Goal: Transaction & Acquisition: Purchase product/service

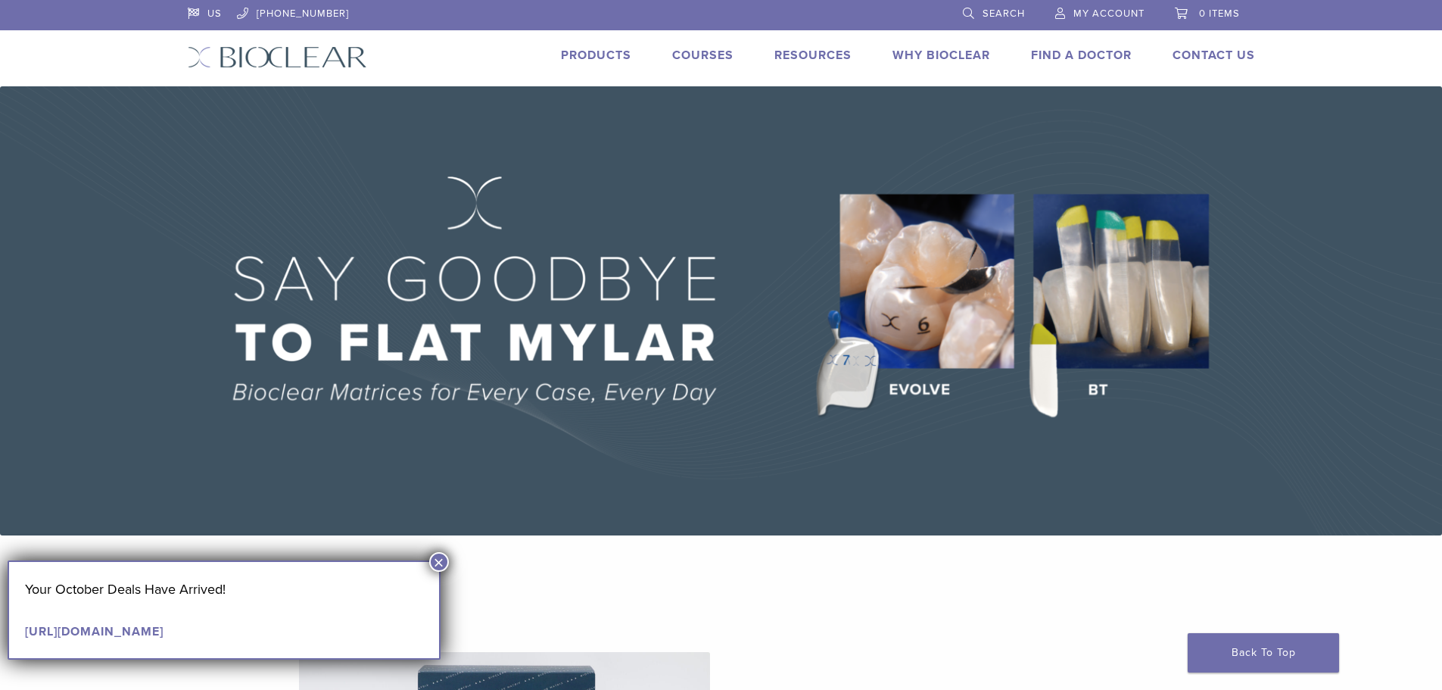
click at [448, 558] on button "×" at bounding box center [439, 562] width 20 height 20
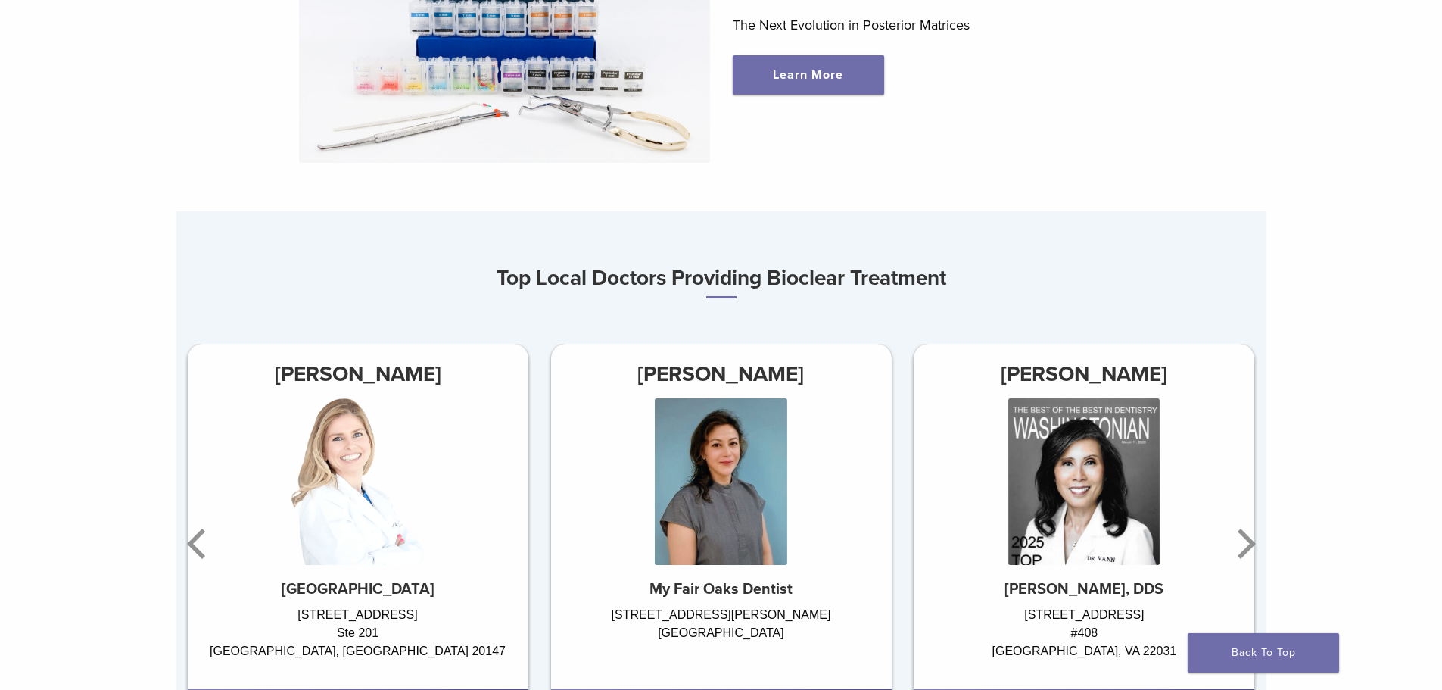
scroll to position [909, 0]
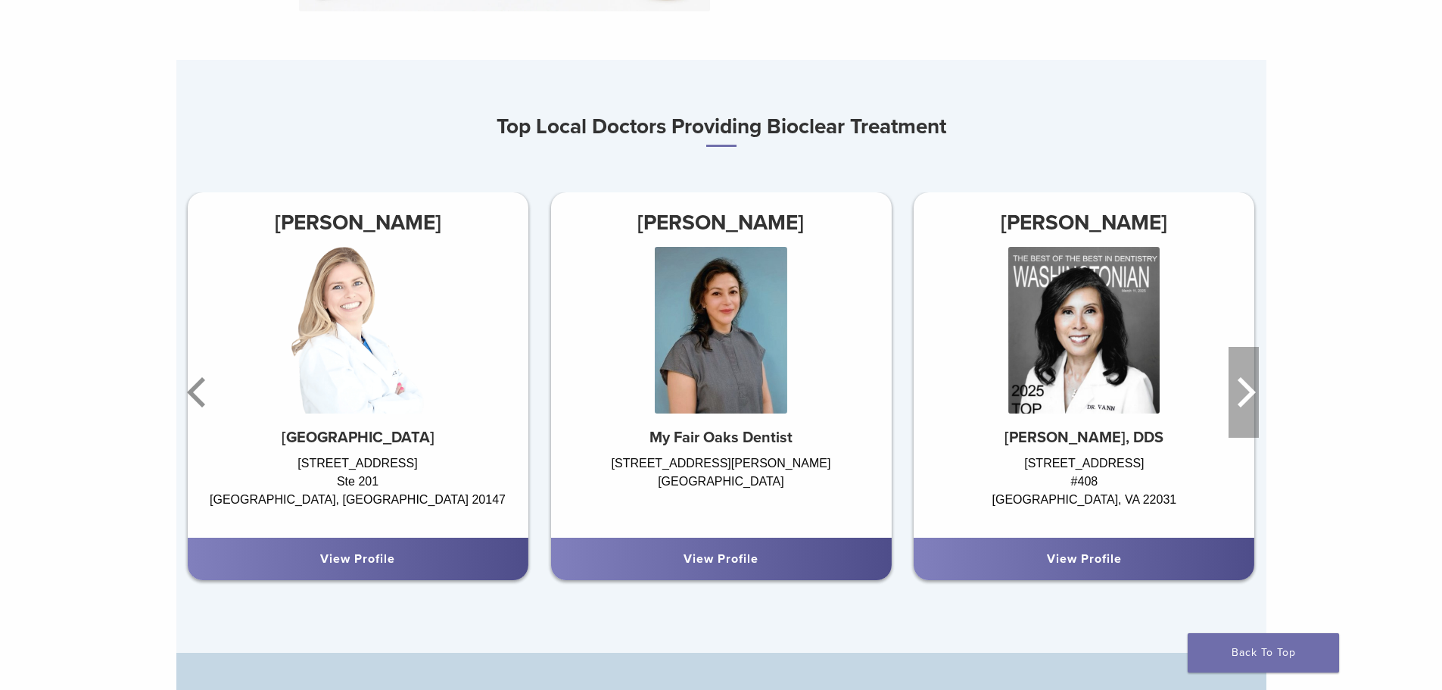
click at [1246, 404] on icon "Next" at bounding box center [1247, 392] width 18 height 30
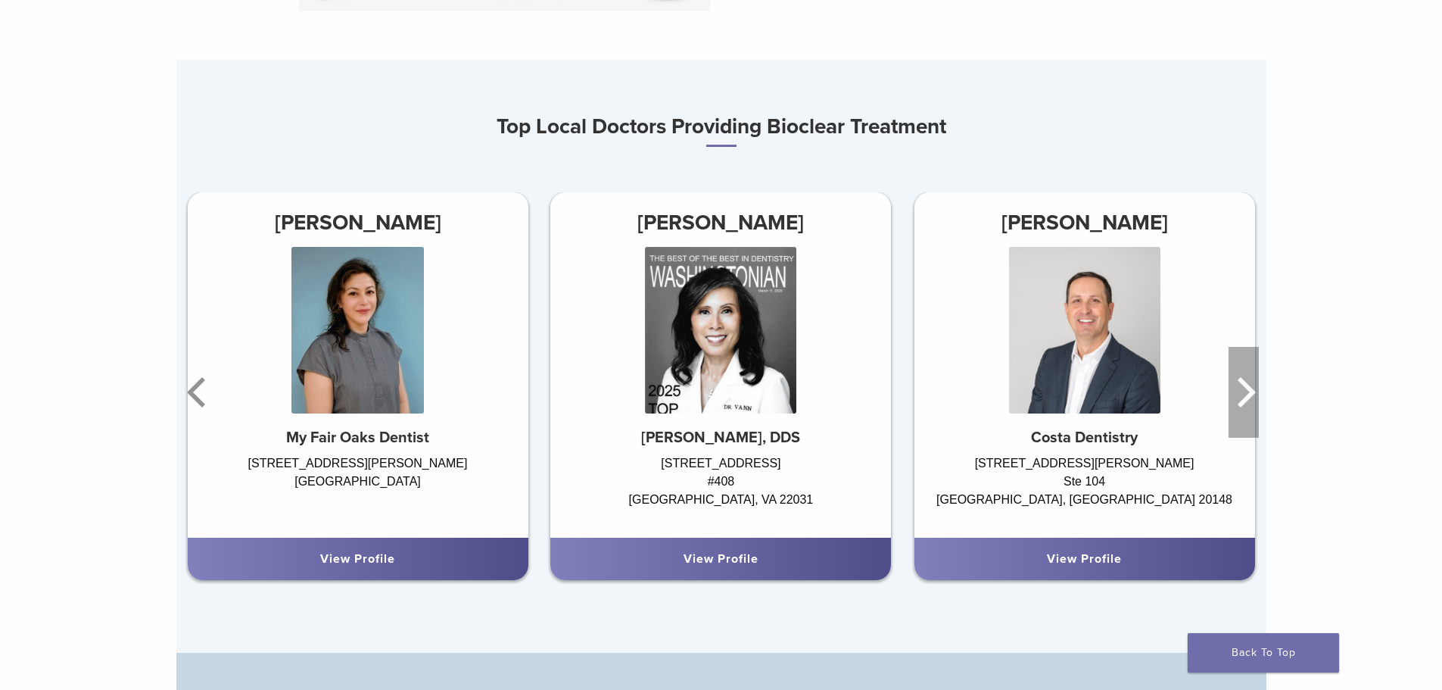
click at [1246, 404] on icon "Next" at bounding box center [1247, 392] width 18 height 30
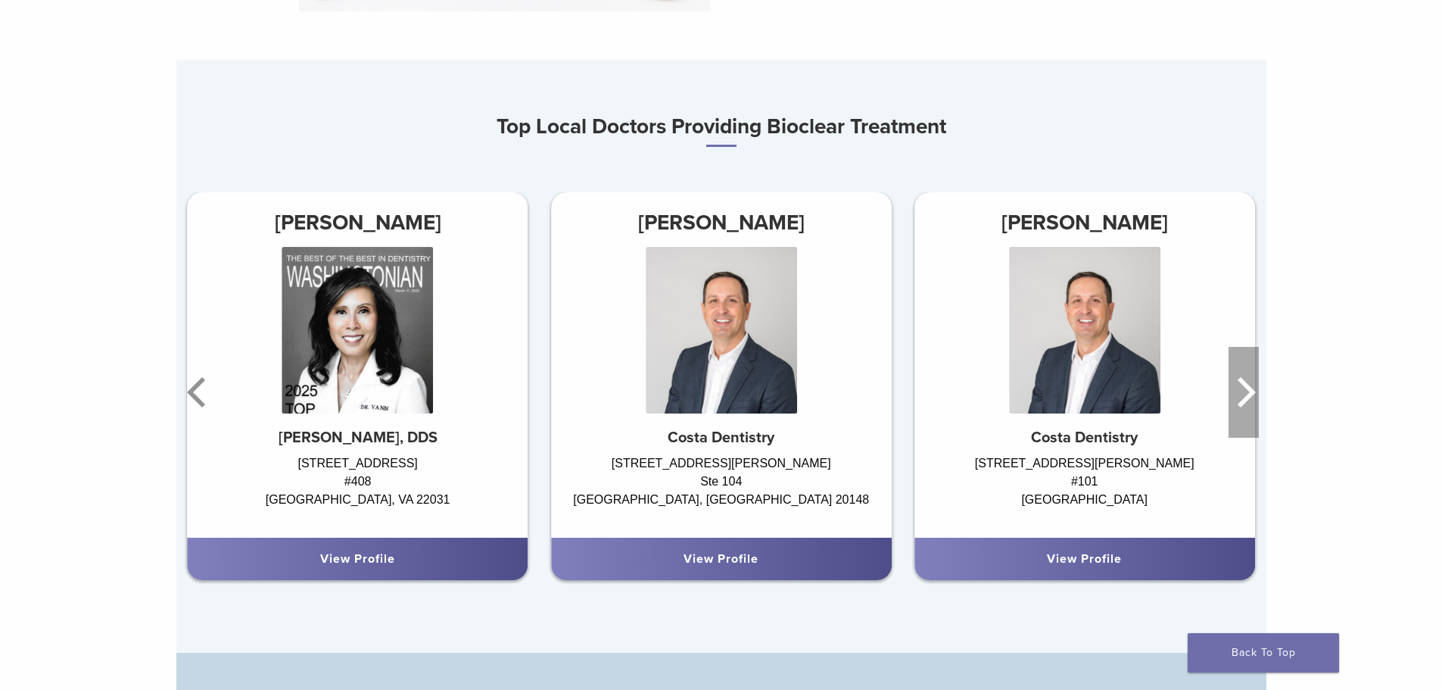
click at [1246, 404] on icon "Next" at bounding box center [1247, 392] width 18 height 30
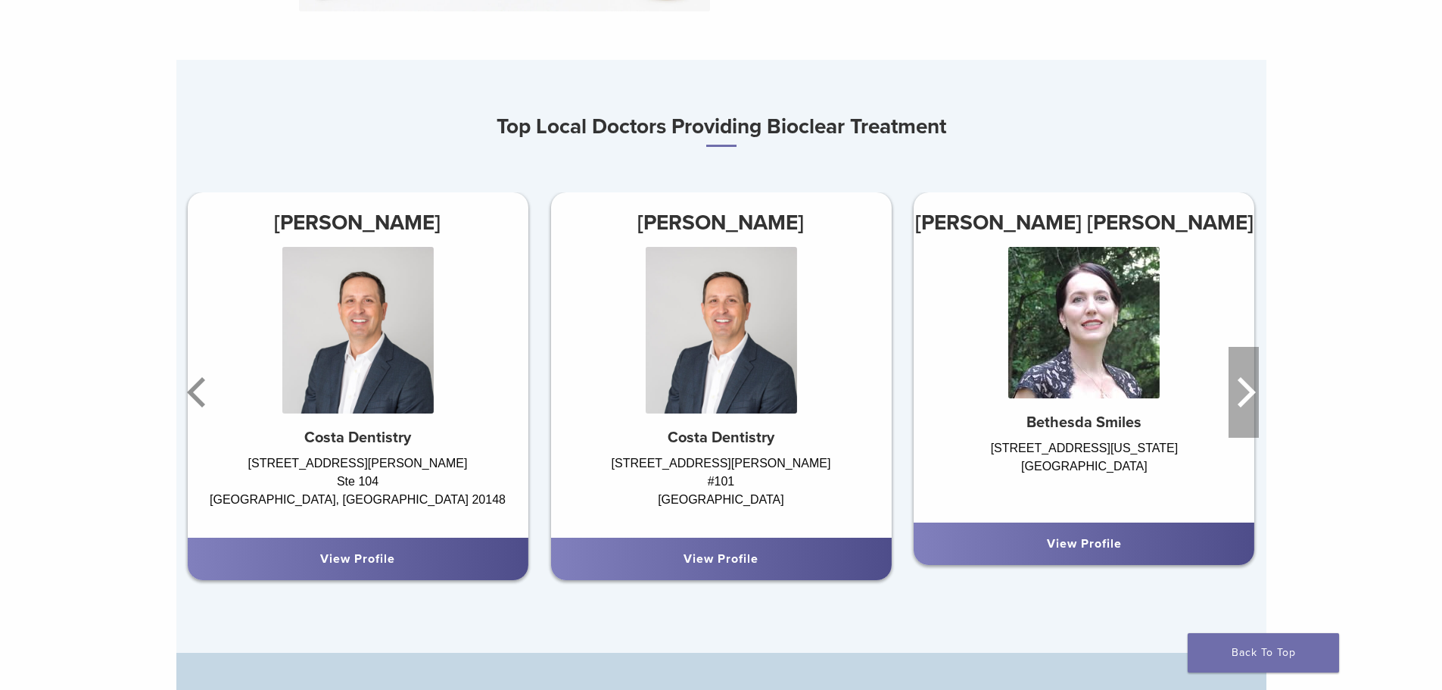
click at [1246, 404] on icon "Next" at bounding box center [1247, 392] width 18 height 30
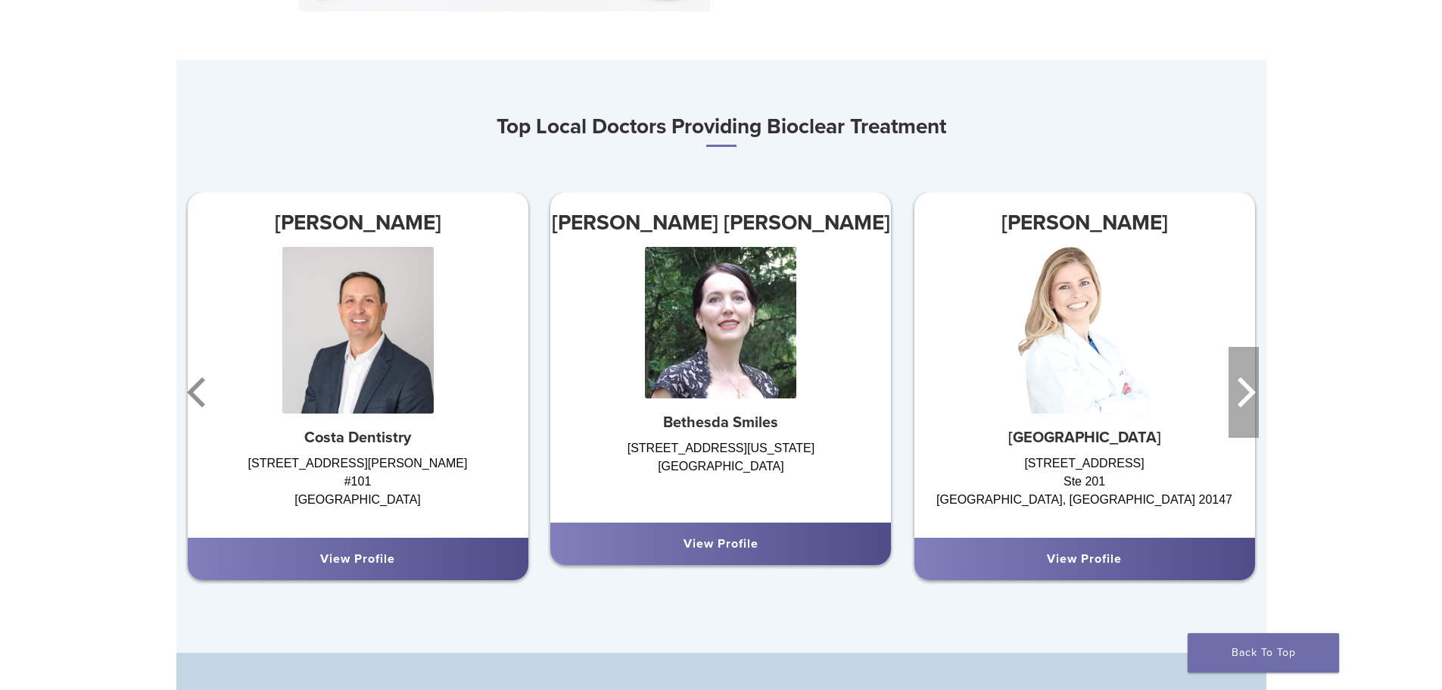
click at [1246, 404] on icon "Next" at bounding box center [1247, 392] width 18 height 30
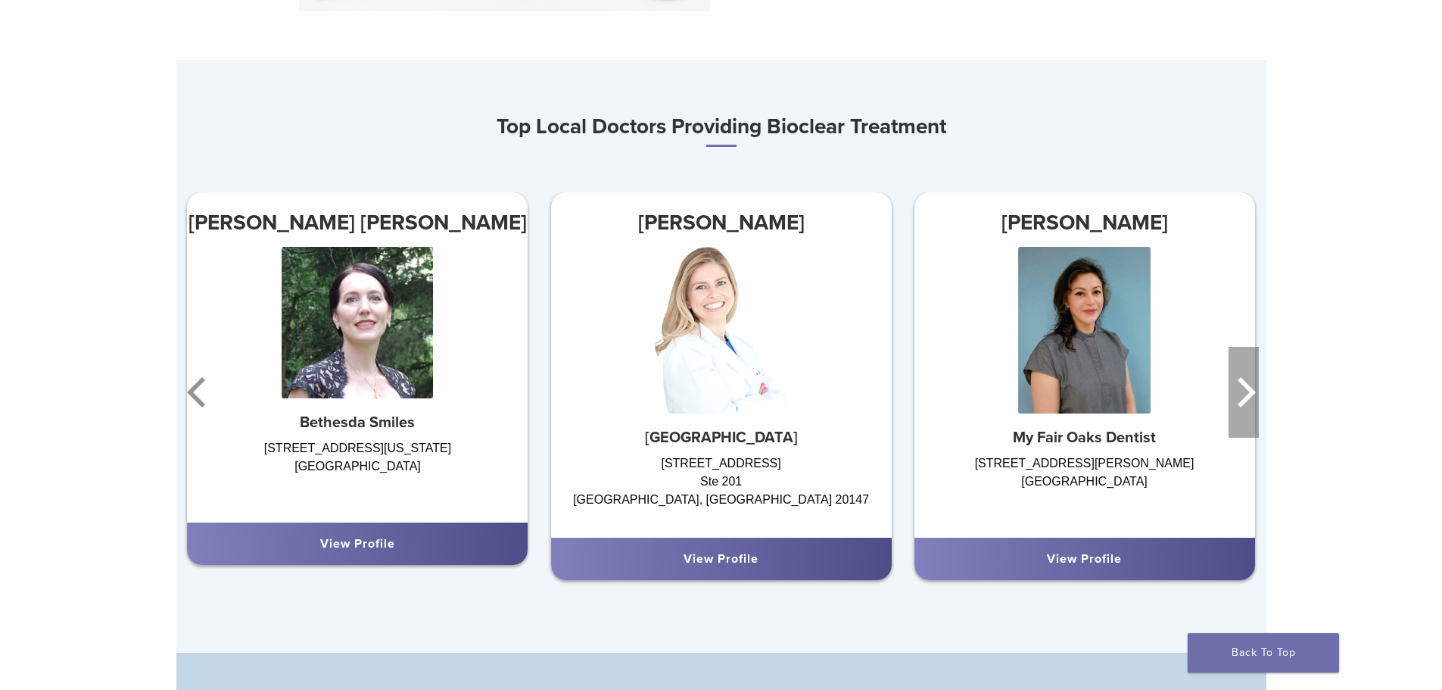
click at [1246, 404] on icon "Next" at bounding box center [1247, 392] width 18 height 30
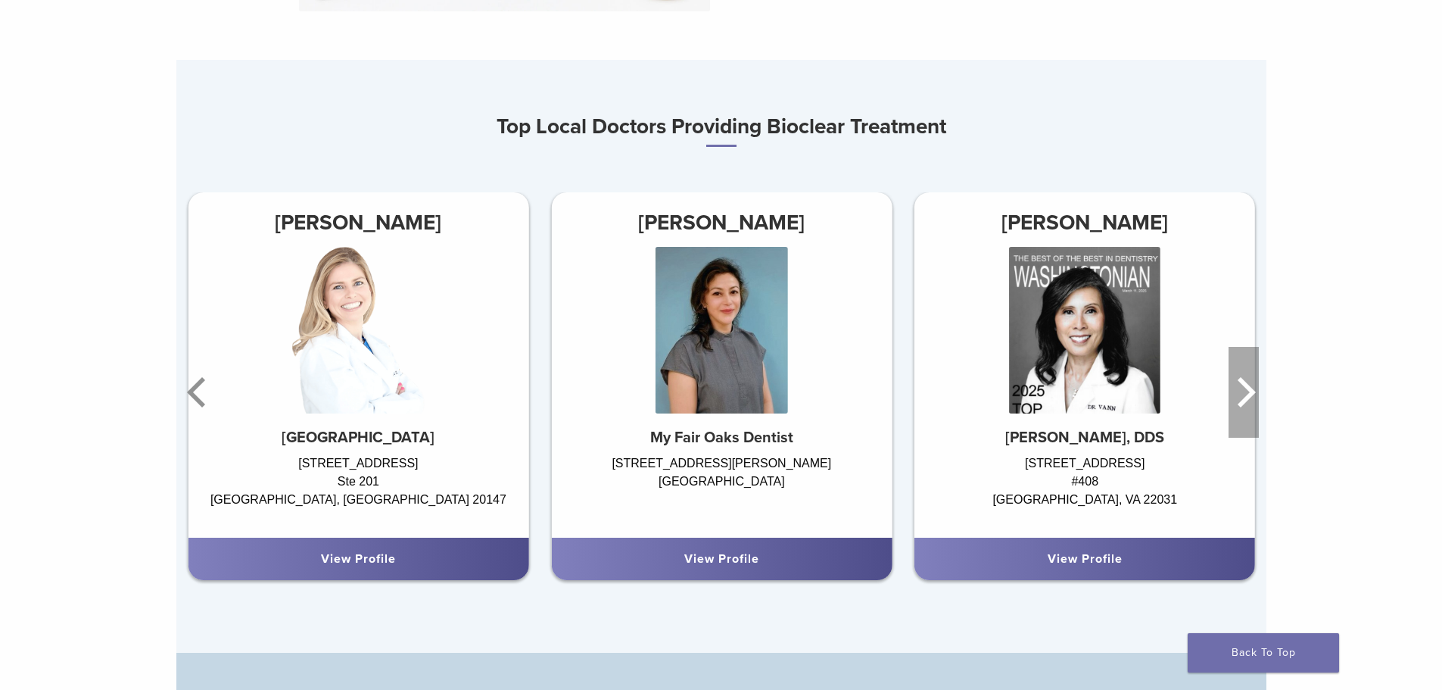
click at [1246, 404] on icon "Next" at bounding box center [1247, 392] width 18 height 30
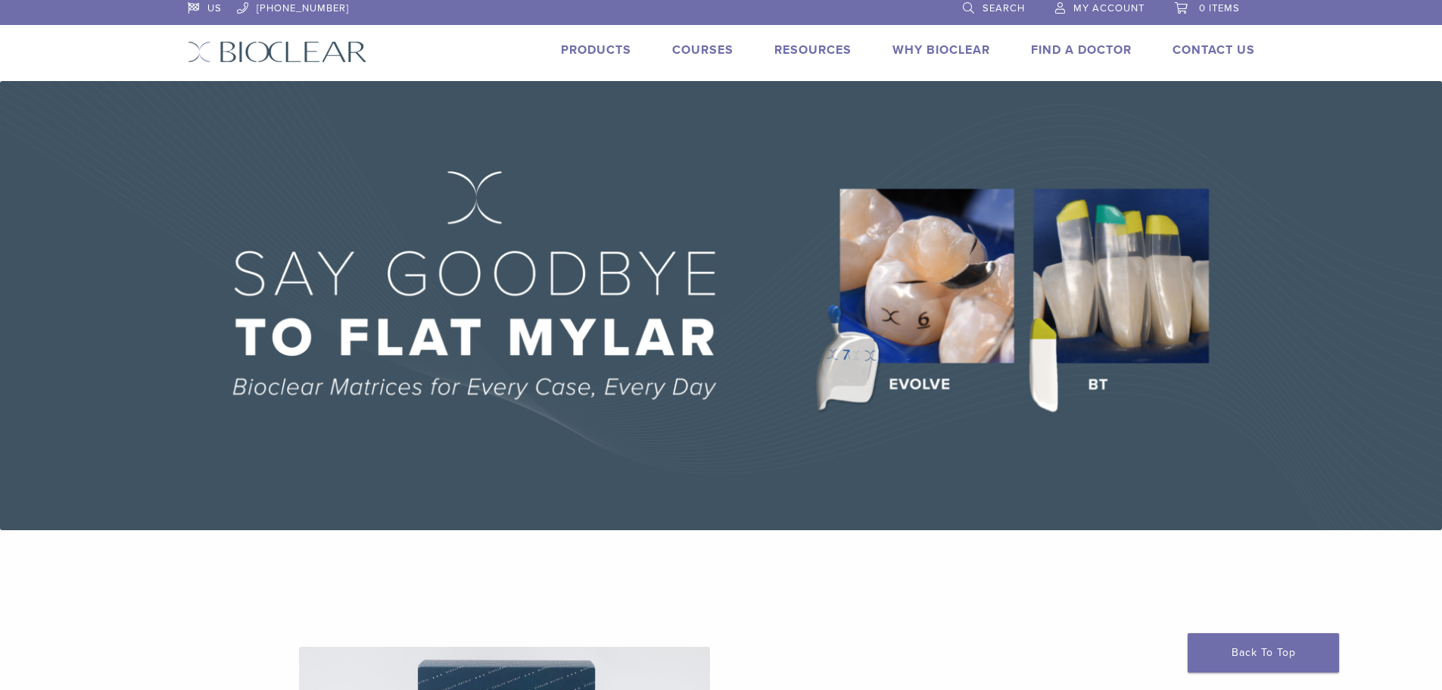
scroll to position [0, 0]
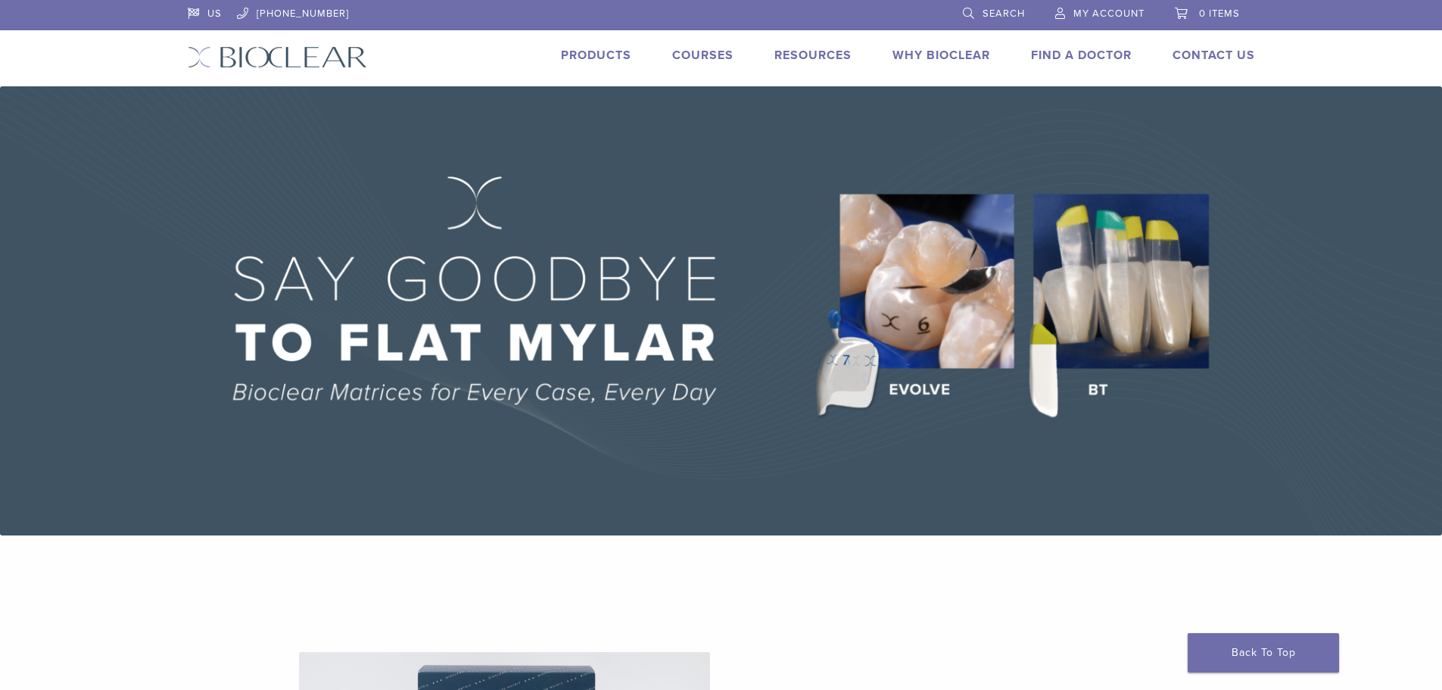
click at [592, 58] on link "Products" at bounding box center [596, 55] width 70 height 15
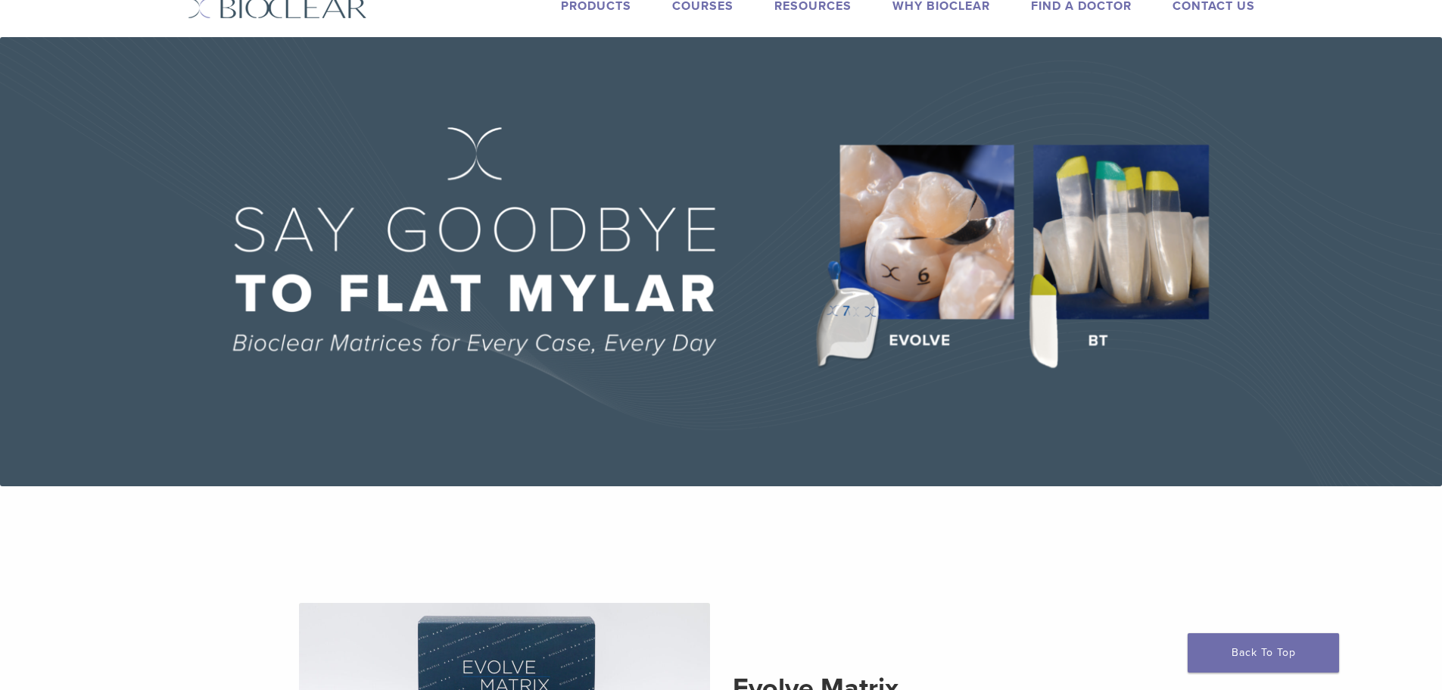
scroll to position [76, 0]
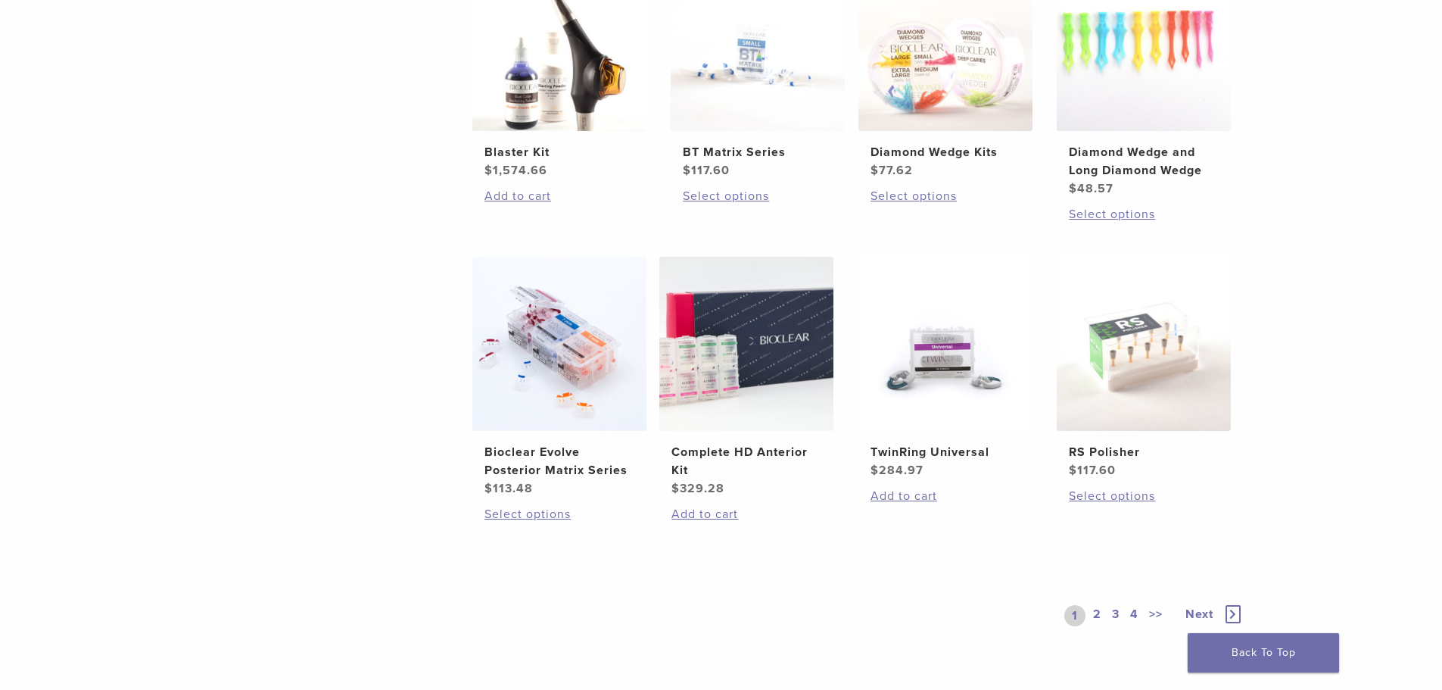
scroll to position [984, 0]
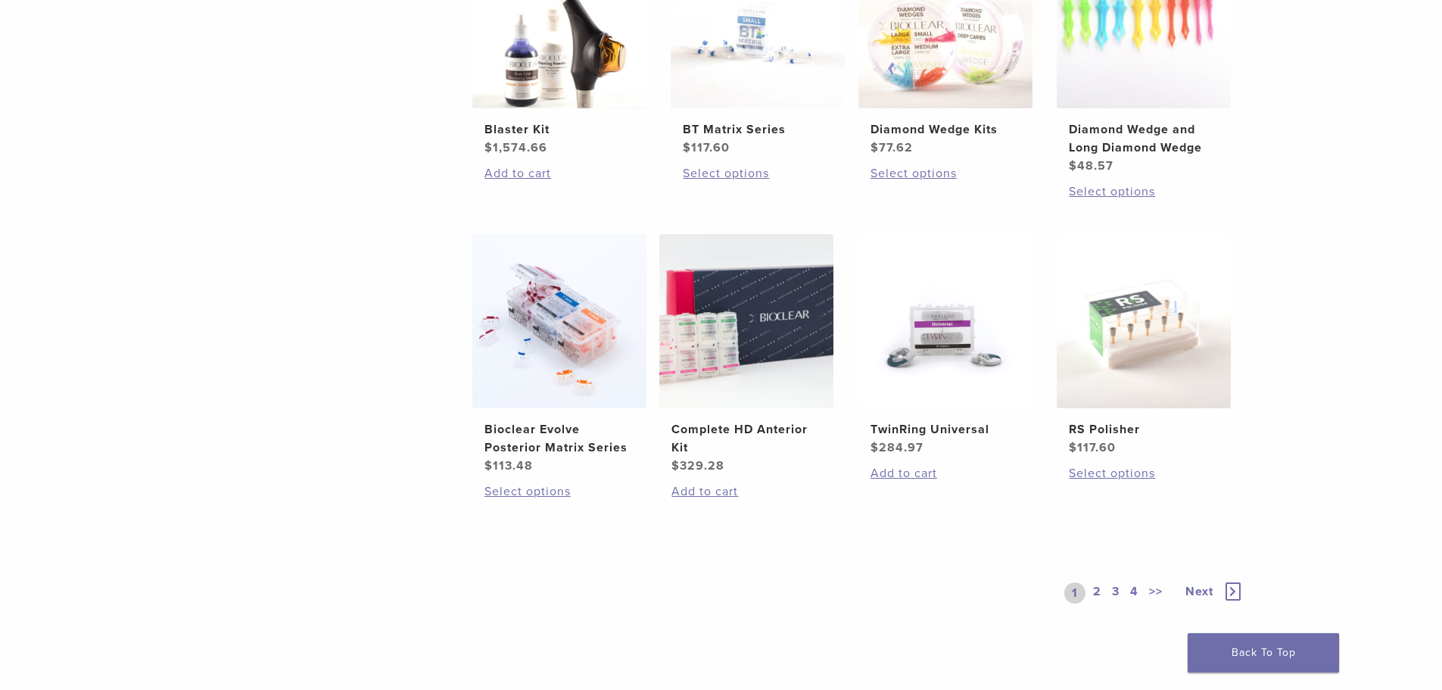
click at [1096, 593] on link "2" at bounding box center [1097, 592] width 14 height 21
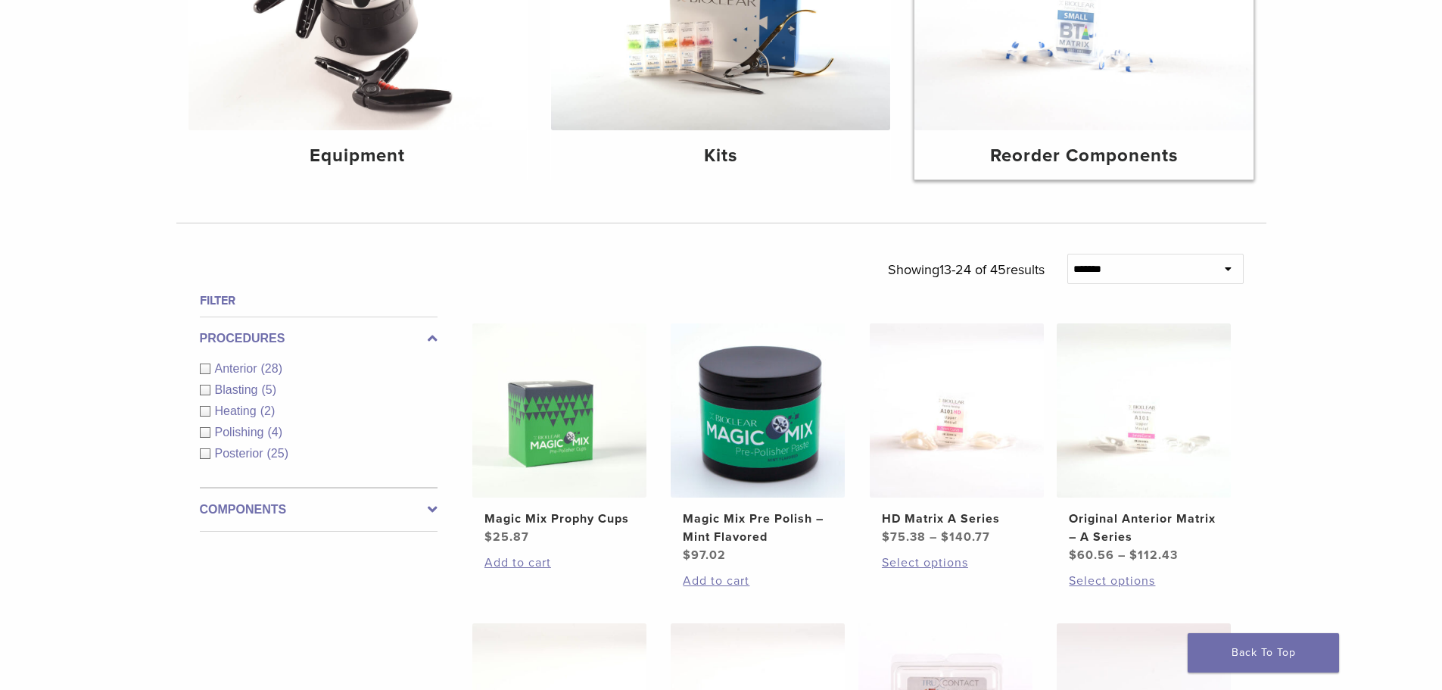
scroll to position [379, 0]
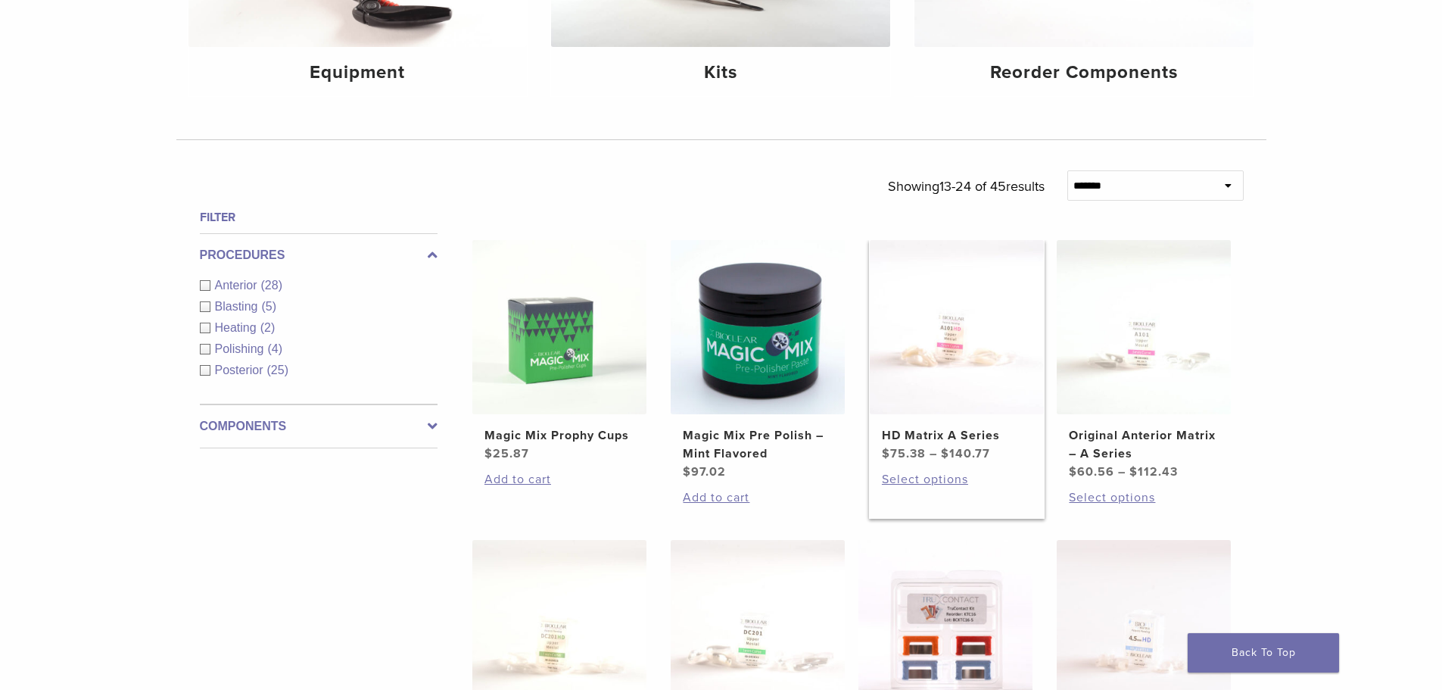
click at [963, 363] on img at bounding box center [957, 327] width 174 height 174
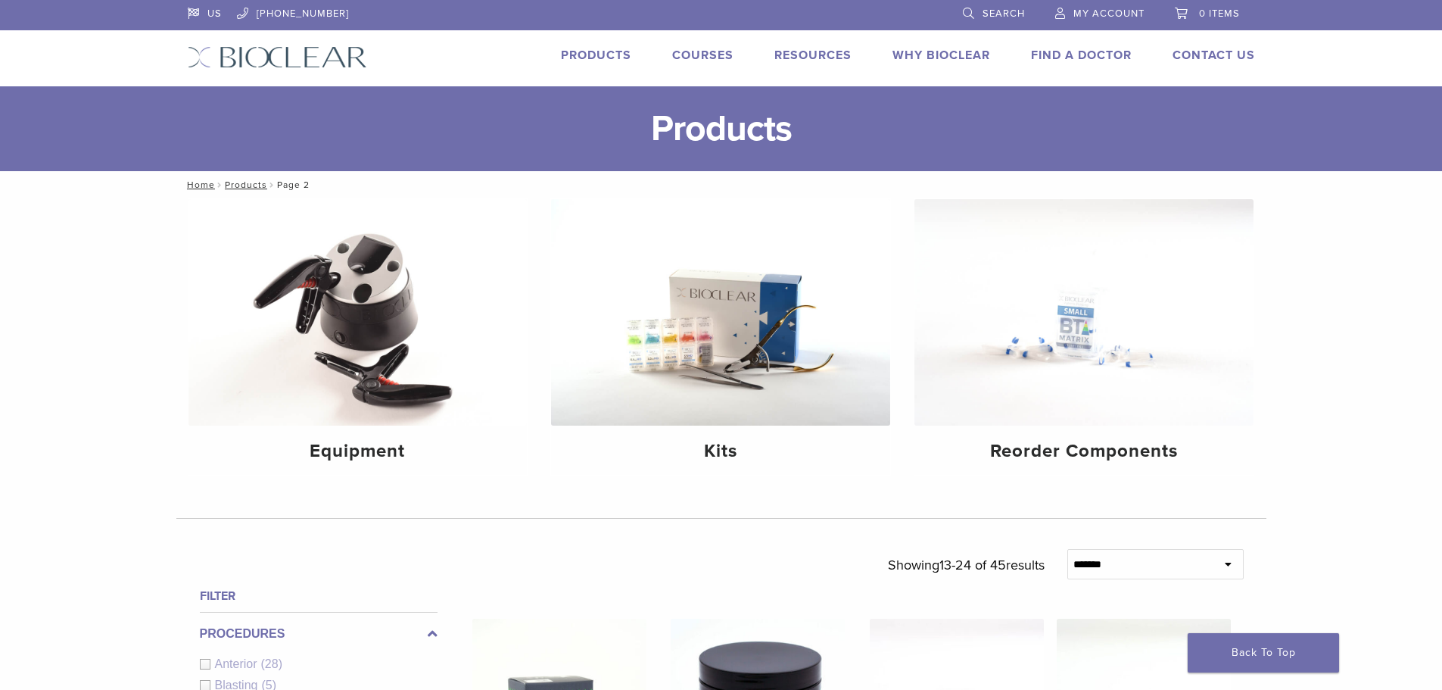
scroll to position [984, 0]
